Goal: Navigation & Orientation: Understand site structure

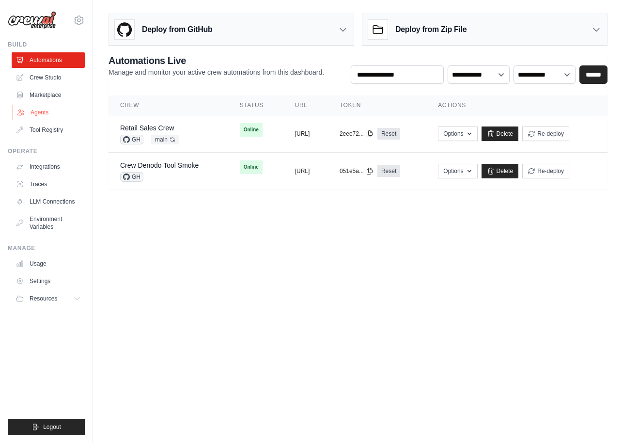
click at [46, 112] on link "Agents" at bounding box center [49, 113] width 73 height 16
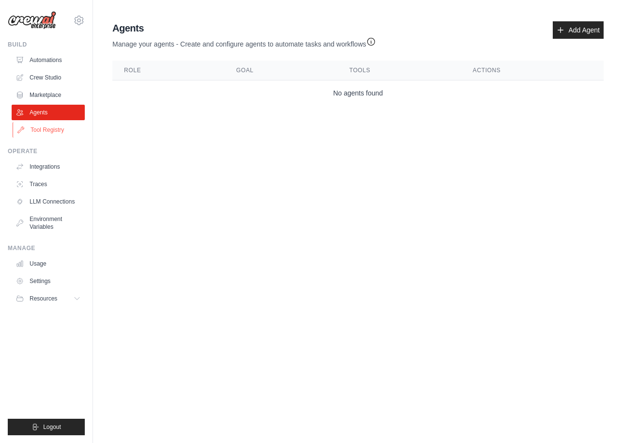
click at [43, 130] on link "Tool Registry" at bounding box center [49, 130] width 73 height 16
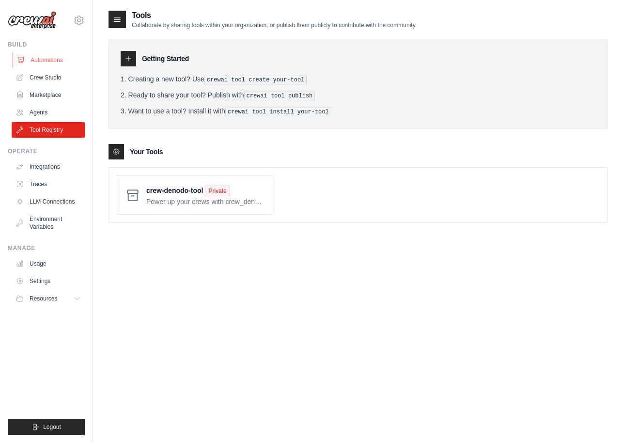
click at [48, 61] on link "Automations" at bounding box center [49, 60] width 73 height 16
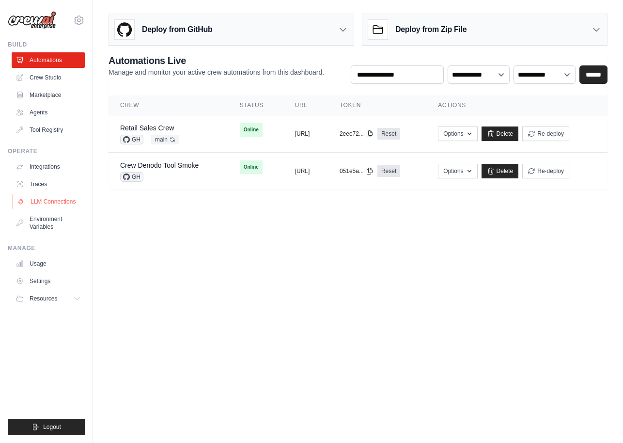
click at [64, 205] on link "LLM Connections" at bounding box center [49, 202] width 73 height 16
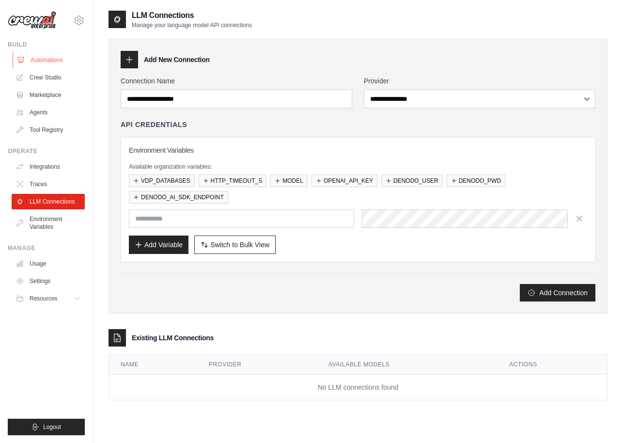
click at [49, 63] on link "Automations" at bounding box center [49, 60] width 73 height 16
